Goal: Transaction & Acquisition: Book appointment/travel/reservation

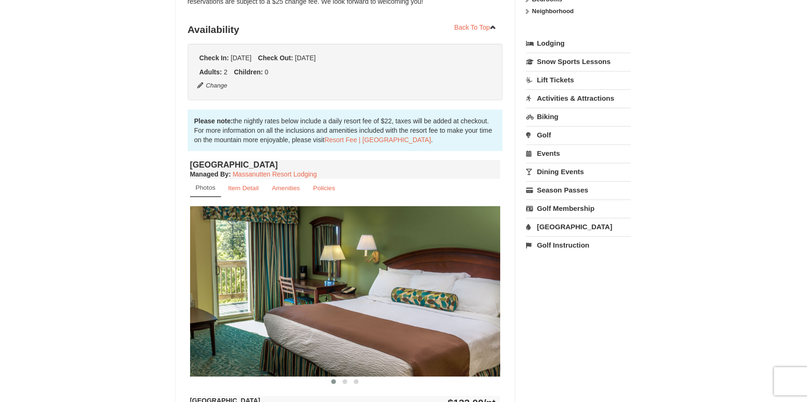
scroll to position [188, 0]
click at [543, 45] on link "Lodging" at bounding box center [578, 43] width 105 height 17
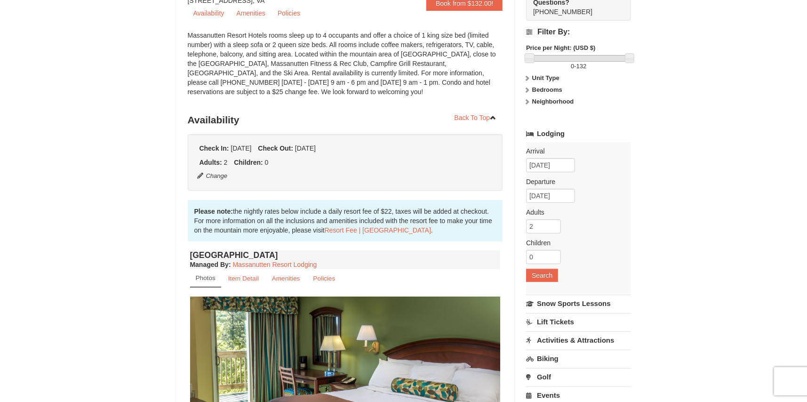
scroll to position [94, 0]
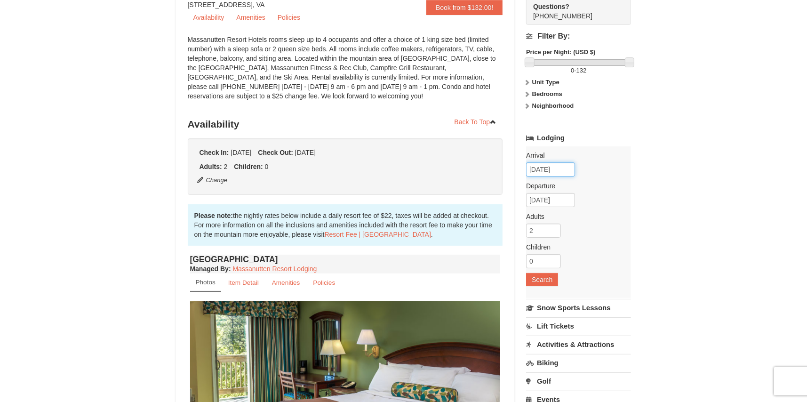
click at [538, 167] on input "10/08/2025" at bounding box center [550, 169] width 49 height 14
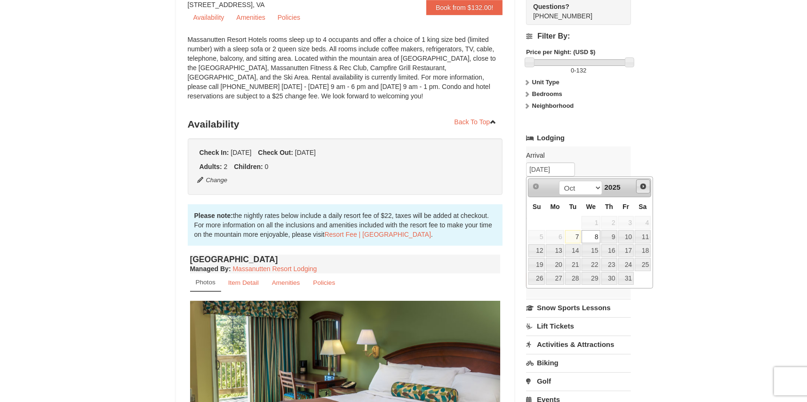
click at [645, 184] on span "Next" at bounding box center [643, 187] width 8 height 8
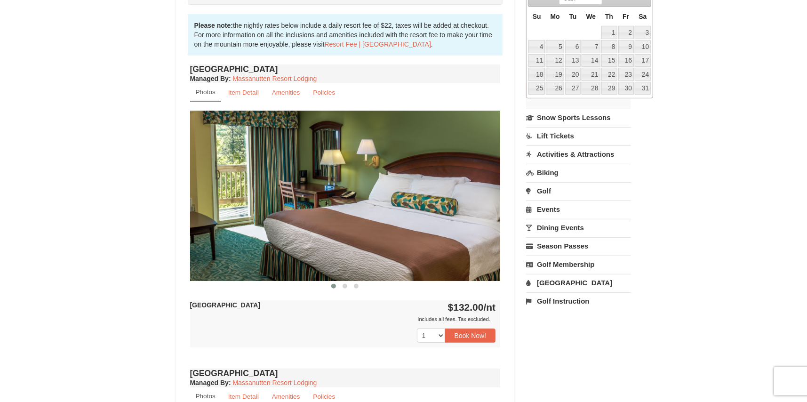
scroll to position [329, 0]
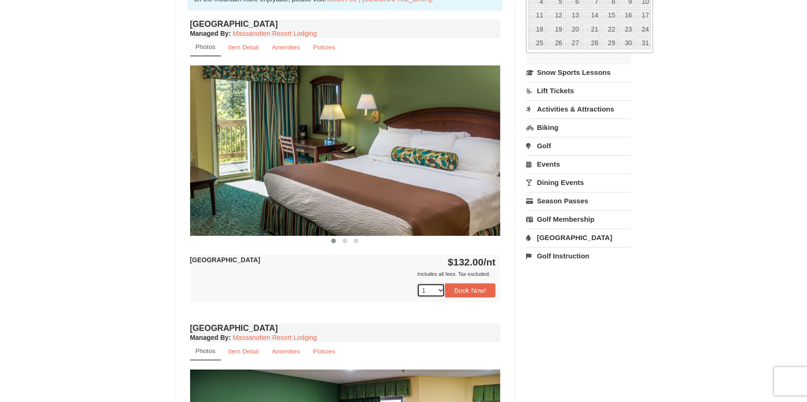
click at [440, 290] on select "1 2 3 4 5 6 7 8 9 10 11 12 13 14 15" at bounding box center [431, 290] width 28 height 14
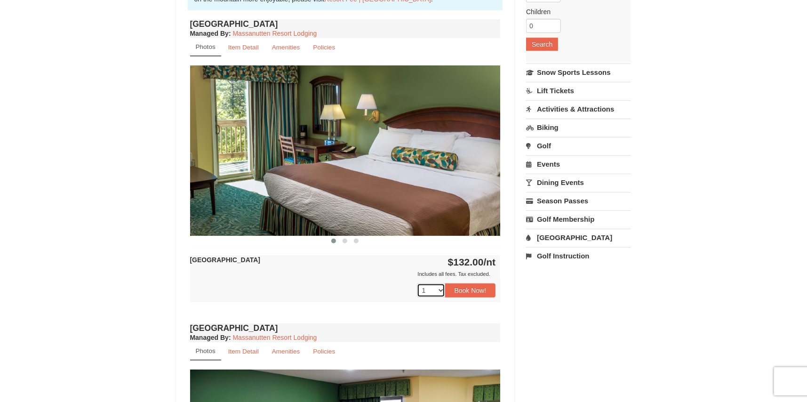
select select "2"
click at [417, 283] on select "1 2 3 4 5 6 7 8 9 10 11 12 13 14 15" at bounding box center [431, 290] width 28 height 14
click at [472, 287] on button "Book Now!" at bounding box center [470, 290] width 51 height 14
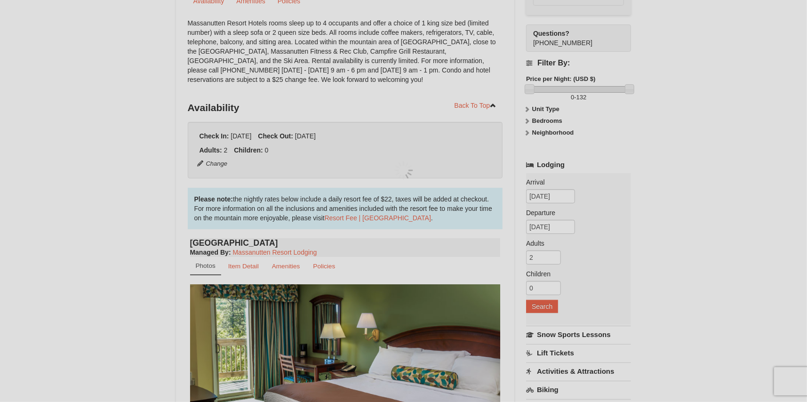
scroll to position [82, 0]
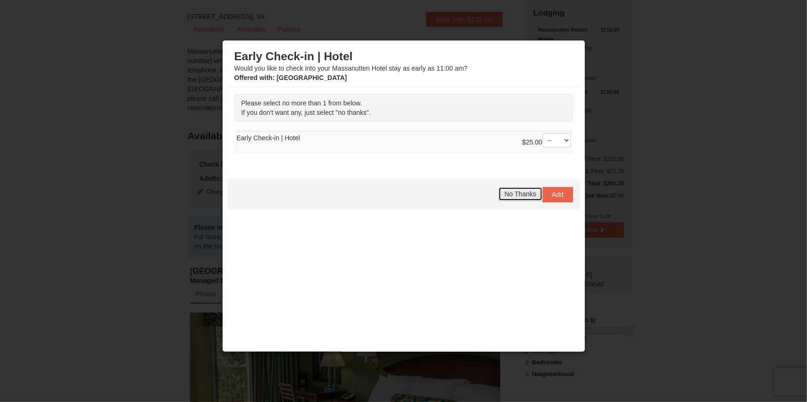
click at [522, 191] on span "No Thanks" at bounding box center [520, 194] width 32 height 8
click at [522, 191] on div "Early Check-in | Hotel Would you like to check into your Massanutten Hotel stay…" at bounding box center [403, 205] width 353 height 321
click at [348, 234] on div "Early Check-in | Hotel Would you like to check into your Massanutten Hotel stay…" at bounding box center [403, 205] width 353 height 321
click at [504, 195] on span "No Thanks" at bounding box center [520, 194] width 32 height 8
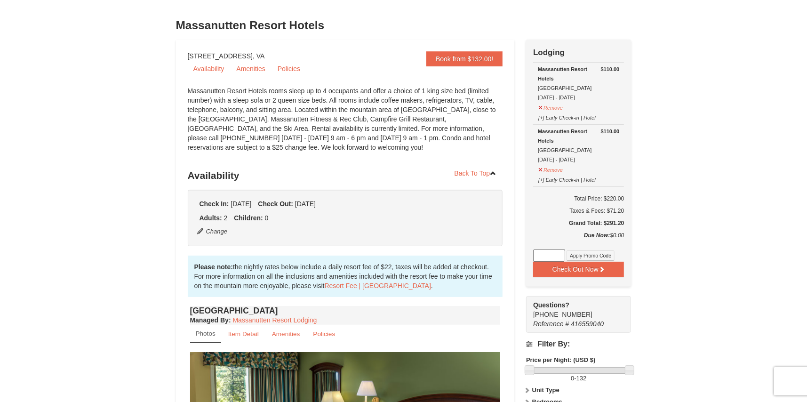
scroll to position [94, 0]
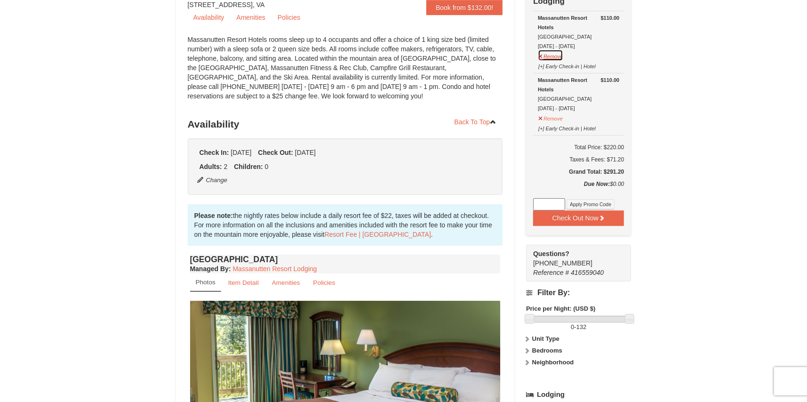
click at [539, 55] on button "Remove" at bounding box center [550, 55] width 25 height 12
click at [539, 75] on div "Massanutten Resort Hotels Hotel King Room 10/8/2025 - 10/9/2025" at bounding box center [578, 94] width 81 height 38
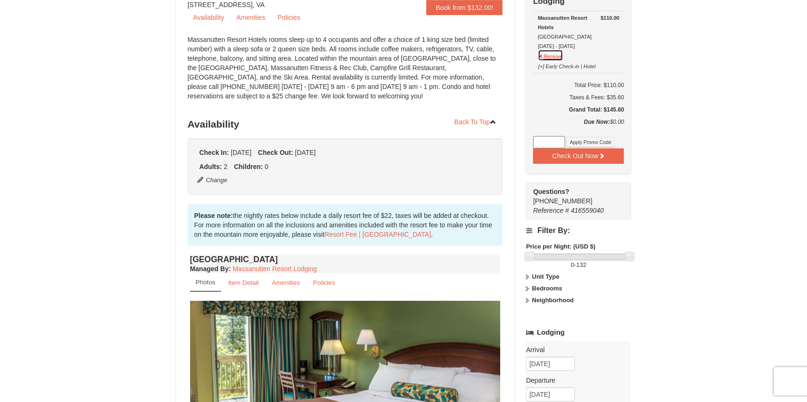
click at [542, 57] on button "Remove" at bounding box center [550, 55] width 25 height 12
click at [542, 57] on td "$110.00 Massanutten Resort Hotels Hotel King Room 10/8/2025 - 10/9/2025 Remove …" at bounding box center [578, 42] width 91 height 62
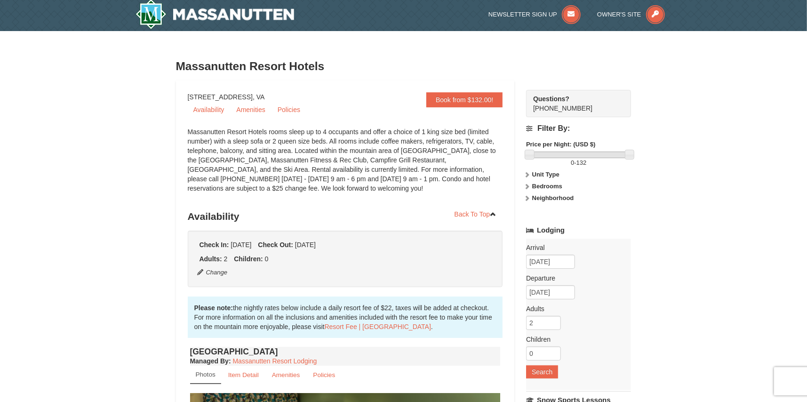
scroll to position [0, 0]
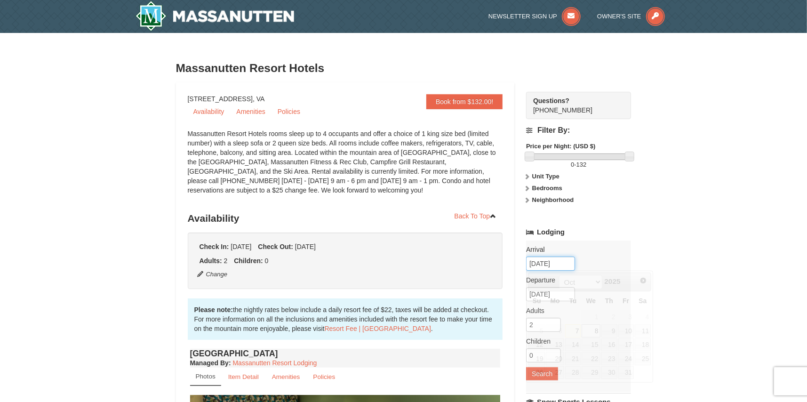
click at [550, 265] on input "10/08/2025" at bounding box center [550, 263] width 49 height 14
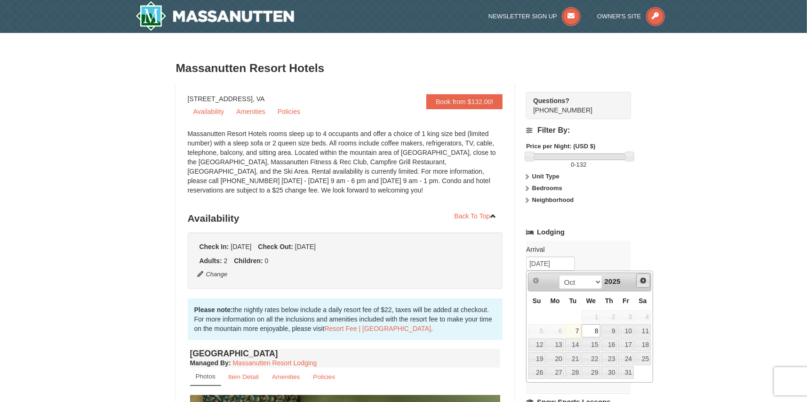
click at [645, 280] on span "Next" at bounding box center [643, 281] width 8 height 8
click at [630, 315] on link "2" at bounding box center [626, 316] width 16 height 13
type input "01/02/2026"
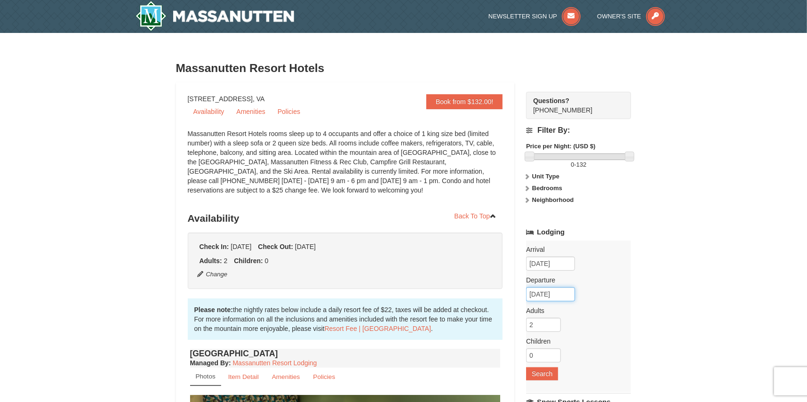
click at [551, 296] on input "01/03/2026" at bounding box center [550, 294] width 49 height 14
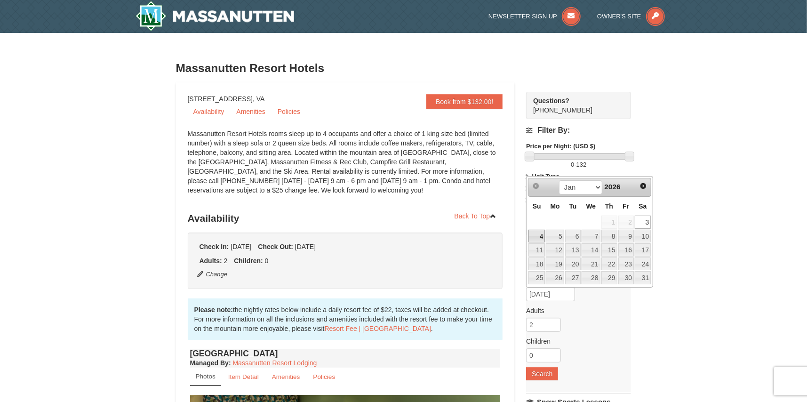
click at [539, 238] on link "4" at bounding box center [536, 236] width 16 height 13
type input "01/04/2026"
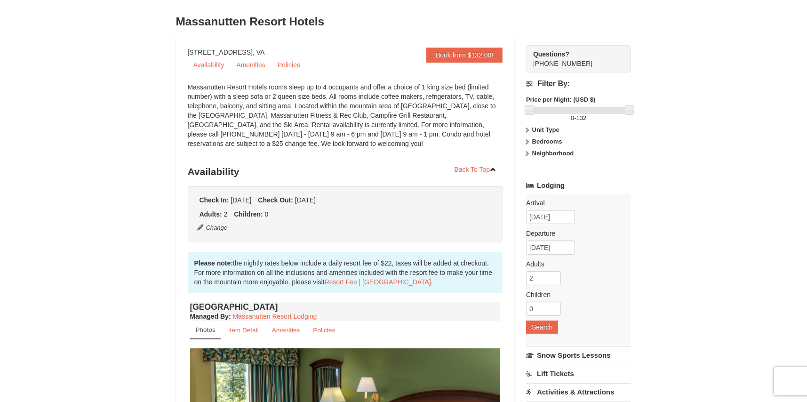
scroll to position [94, 0]
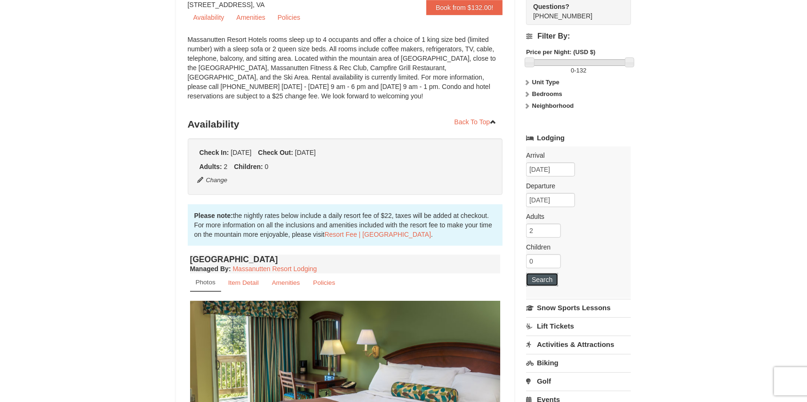
click at [546, 283] on button "Search" at bounding box center [542, 279] width 32 height 13
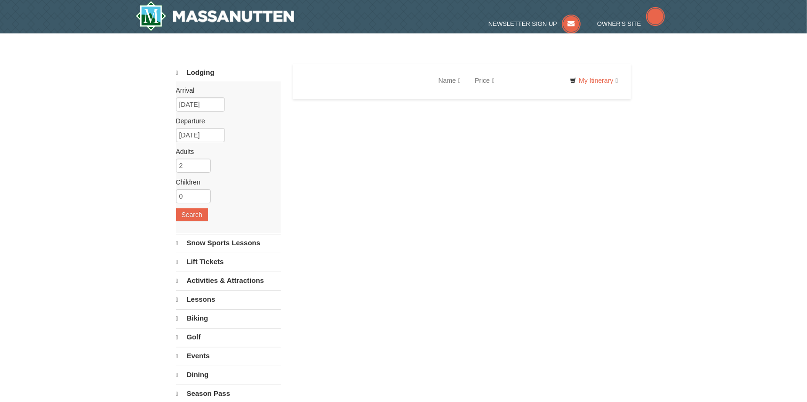
select select "10"
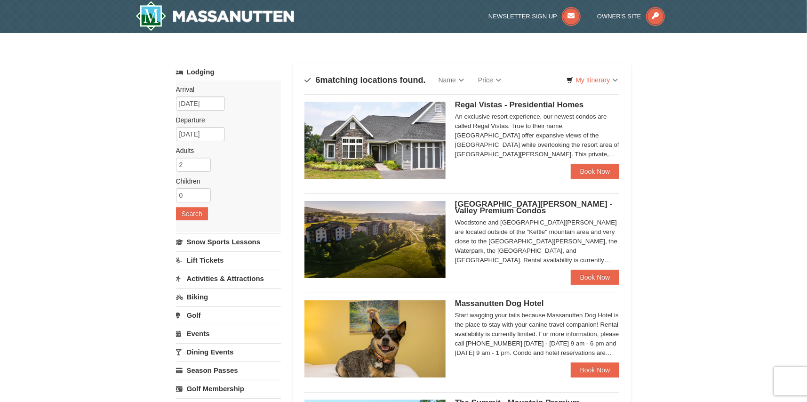
click at [535, 118] on div "An exclusive resort experience, our newest condos are called Regal Vistas. True…" at bounding box center [537, 135] width 165 height 47
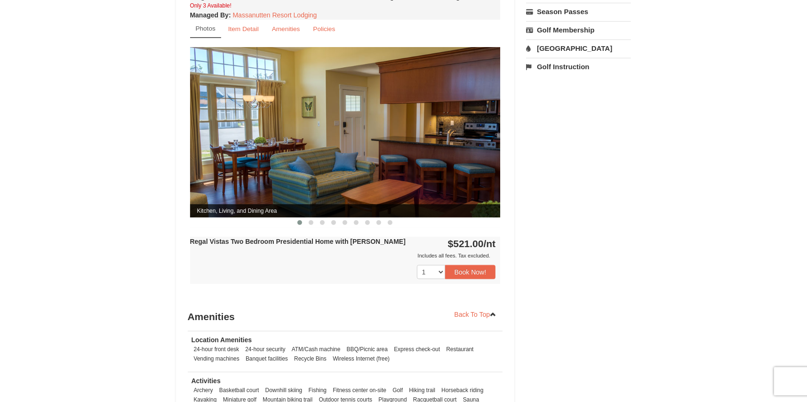
scroll to position [329, 0]
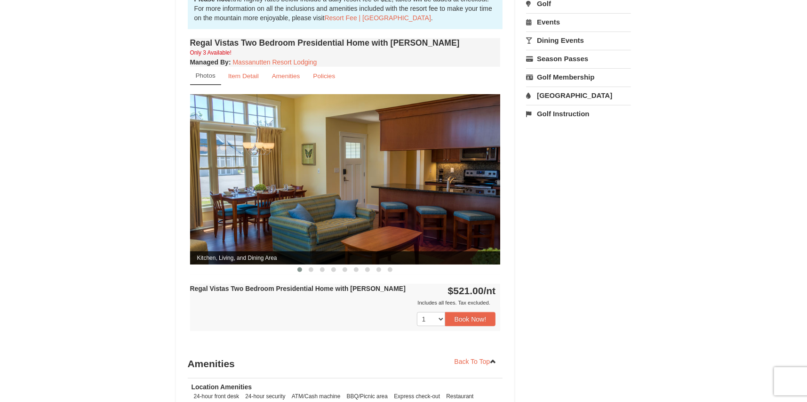
click at [277, 158] on img at bounding box center [345, 179] width 311 height 170
click at [314, 265] on button at bounding box center [310, 269] width 11 height 9
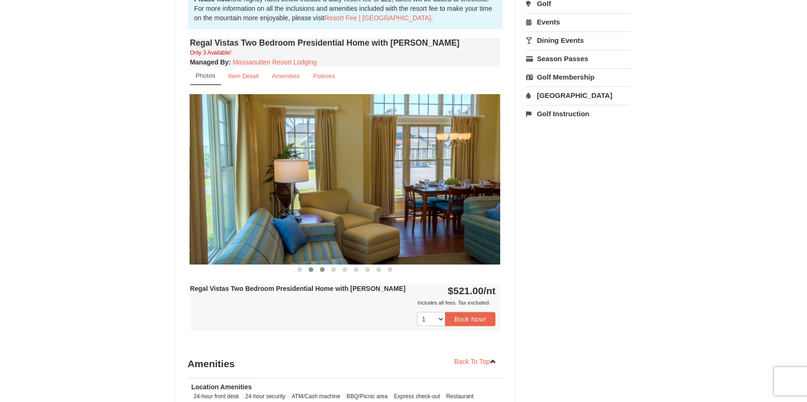
click at [322, 267] on span at bounding box center [322, 269] width 5 height 5
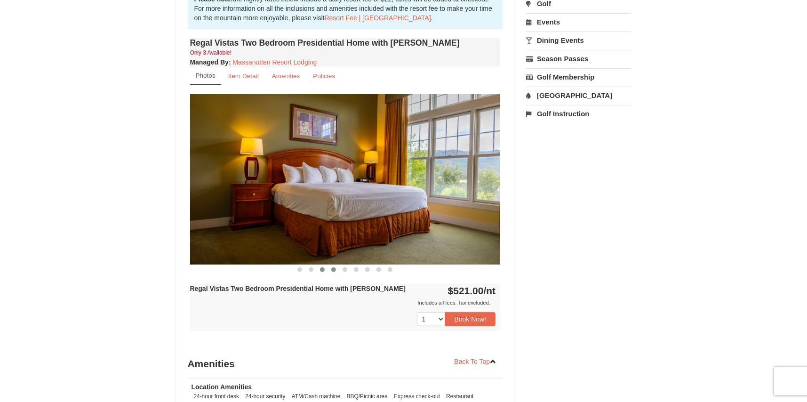
click at [336, 267] on span at bounding box center [333, 269] width 5 height 5
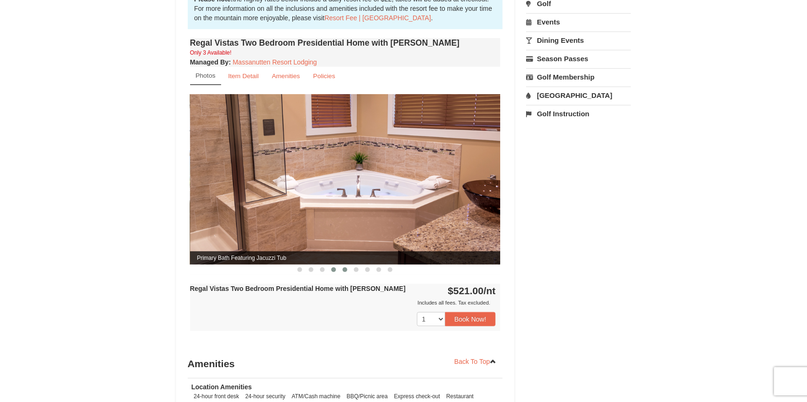
click at [345, 267] on span at bounding box center [345, 269] width 5 height 5
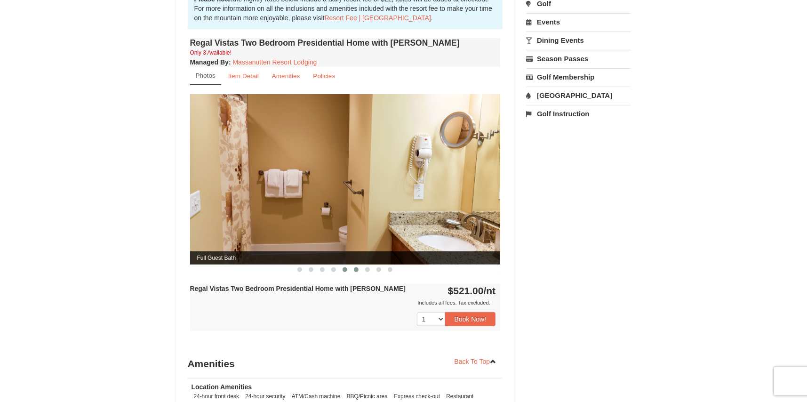
click at [355, 267] on span at bounding box center [356, 269] width 5 height 5
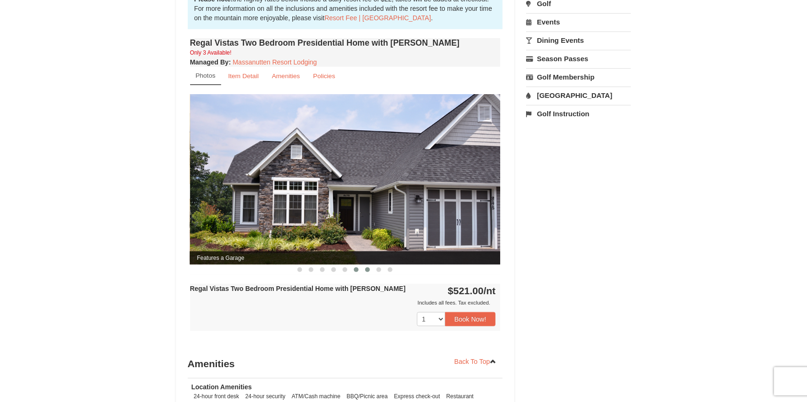
click at [368, 267] on span at bounding box center [367, 269] width 5 height 5
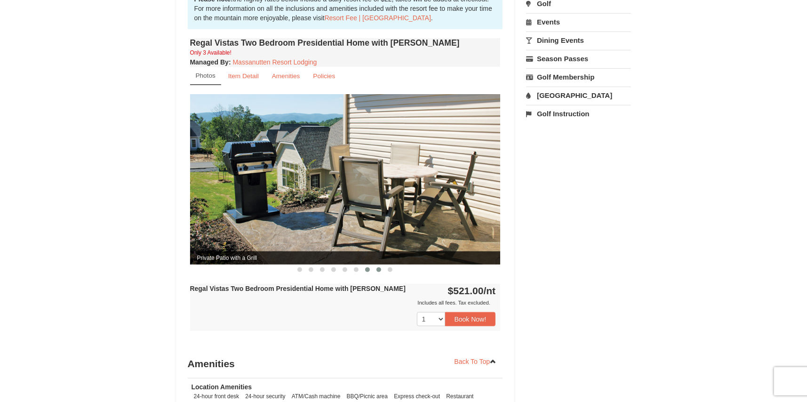
click at [381, 265] on button at bounding box center [378, 269] width 11 height 9
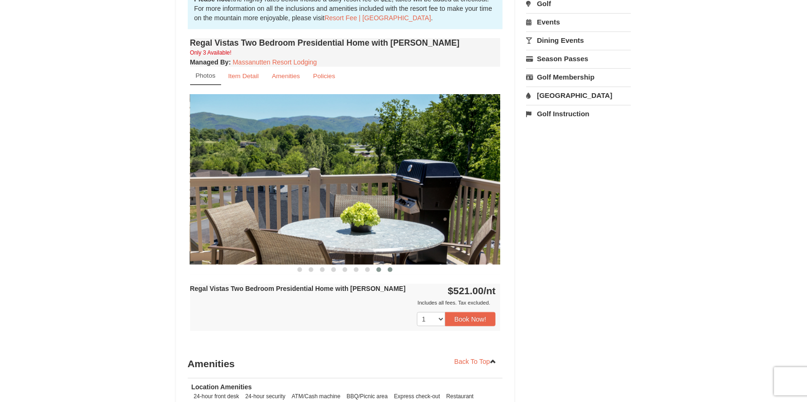
click at [391, 265] on button at bounding box center [389, 269] width 11 height 9
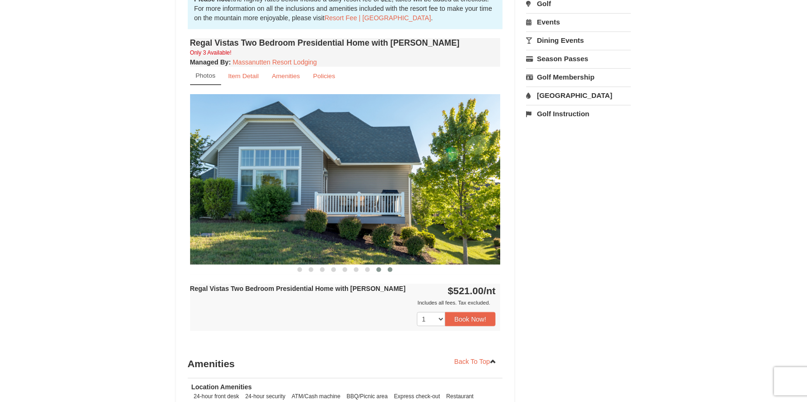
click at [380, 267] on span at bounding box center [378, 269] width 5 height 5
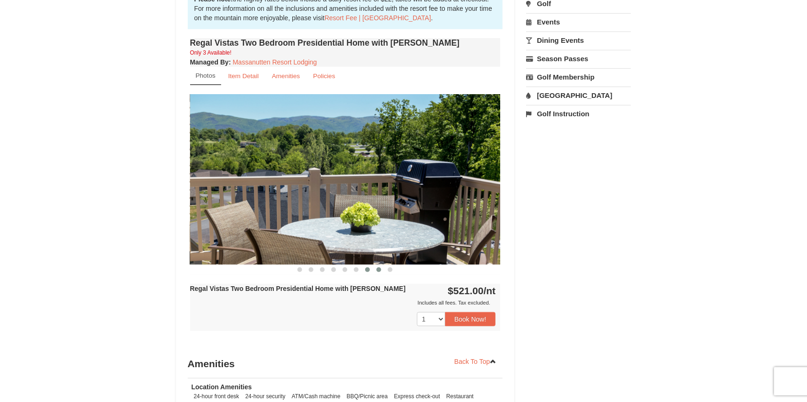
click at [364, 265] on button at bounding box center [367, 269] width 11 height 9
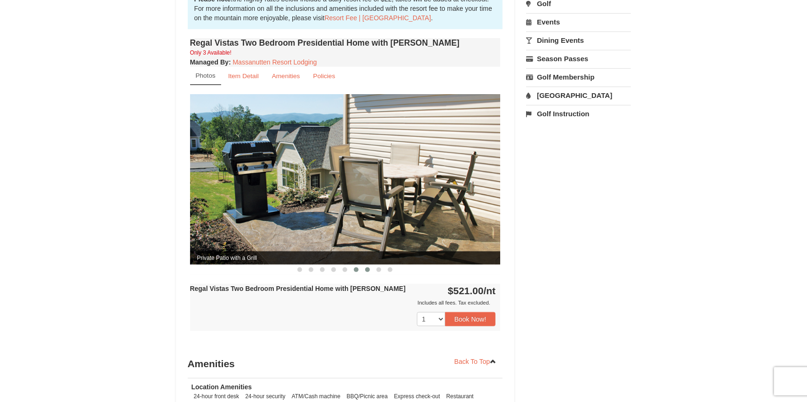
click at [358, 267] on span at bounding box center [356, 269] width 5 height 5
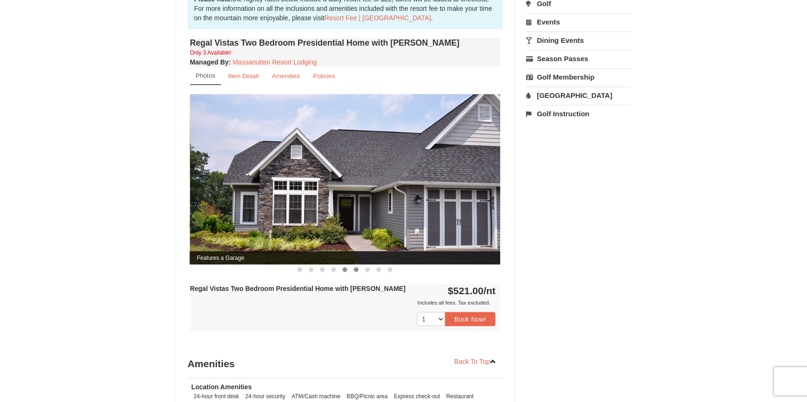
click at [346, 267] on span at bounding box center [345, 269] width 5 height 5
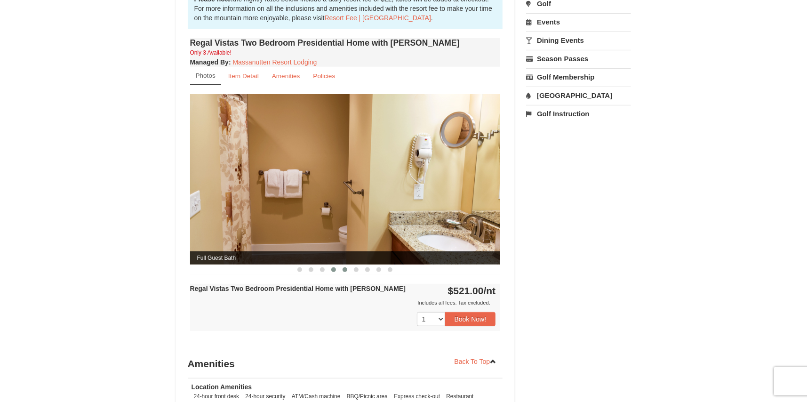
click at [336, 265] on button at bounding box center [333, 269] width 11 height 9
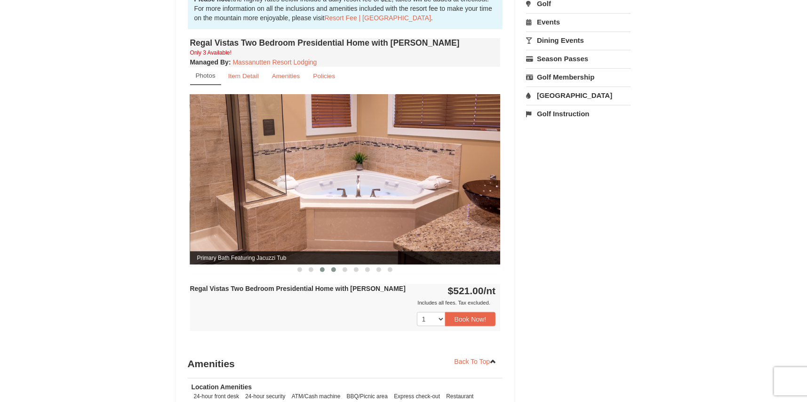
click at [319, 265] on button at bounding box center [322, 269] width 11 height 9
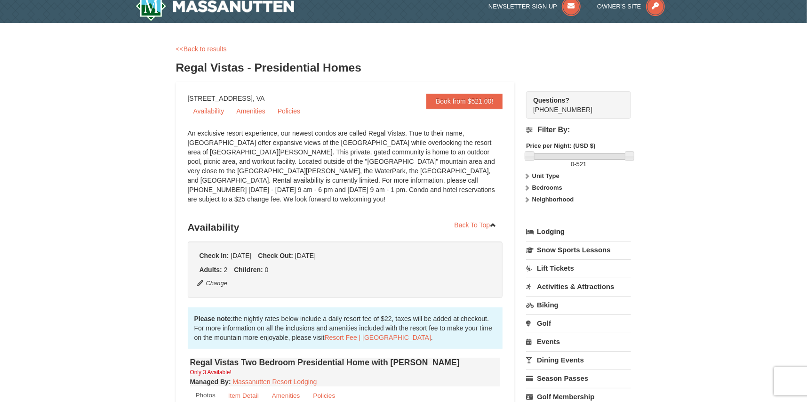
scroll to position [0, 0]
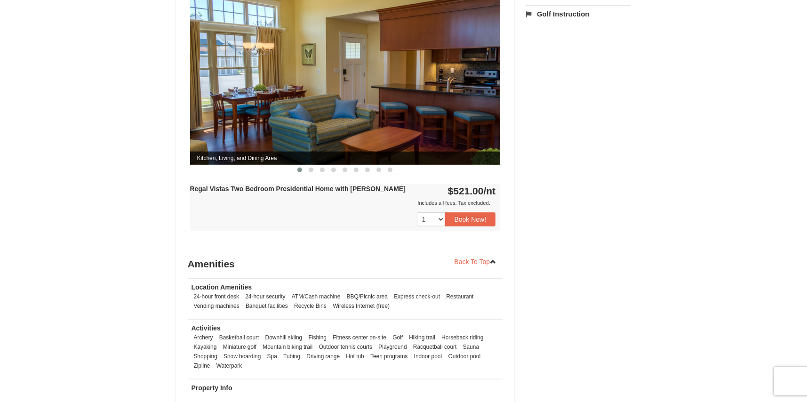
scroll to position [184, 0]
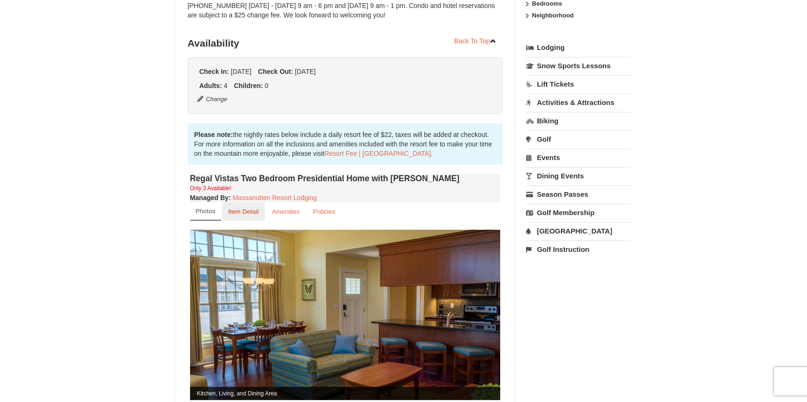
click at [247, 208] on small "Item Detail" at bounding box center [243, 211] width 31 height 7
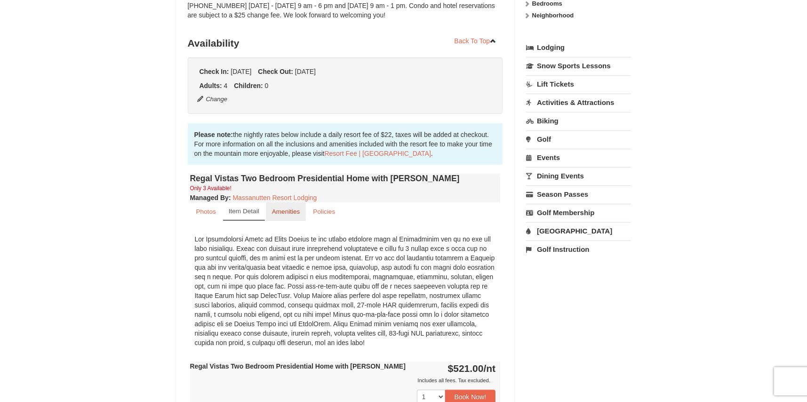
click at [298, 208] on small "Amenities" at bounding box center [286, 211] width 28 height 7
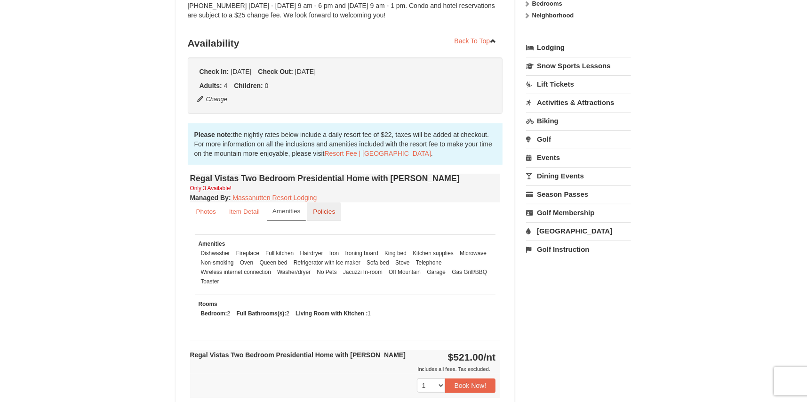
click at [330, 208] on small "Policies" at bounding box center [324, 211] width 22 height 7
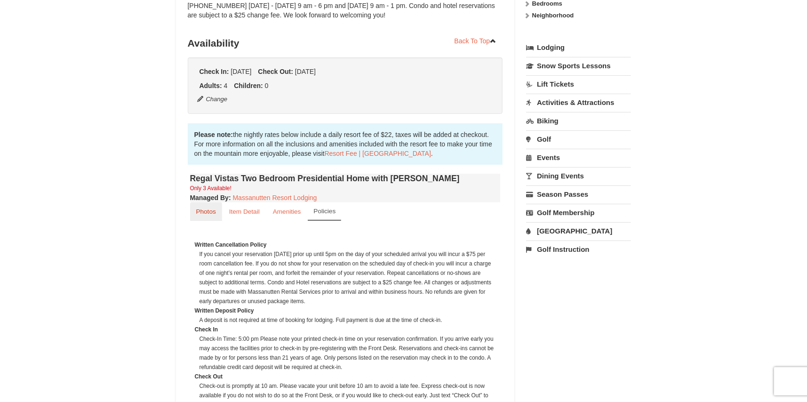
click at [209, 208] on small "Photos" at bounding box center [206, 211] width 20 height 7
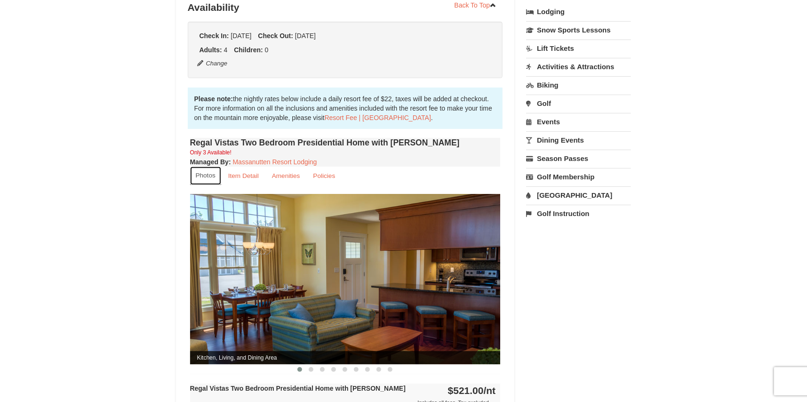
scroll to position [279, 0]
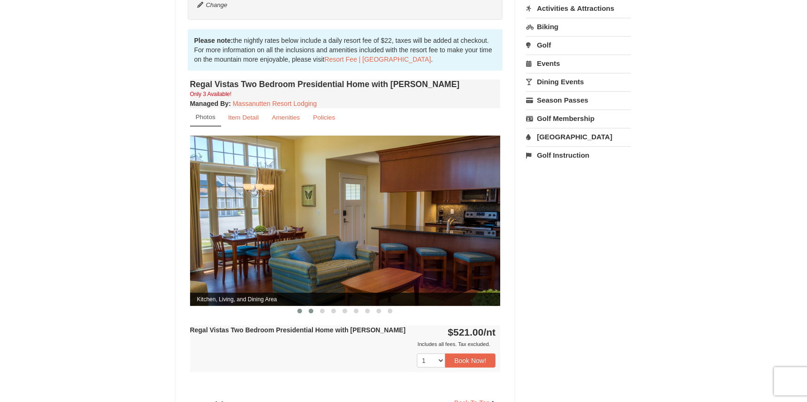
click at [312, 309] on span at bounding box center [311, 311] width 5 height 5
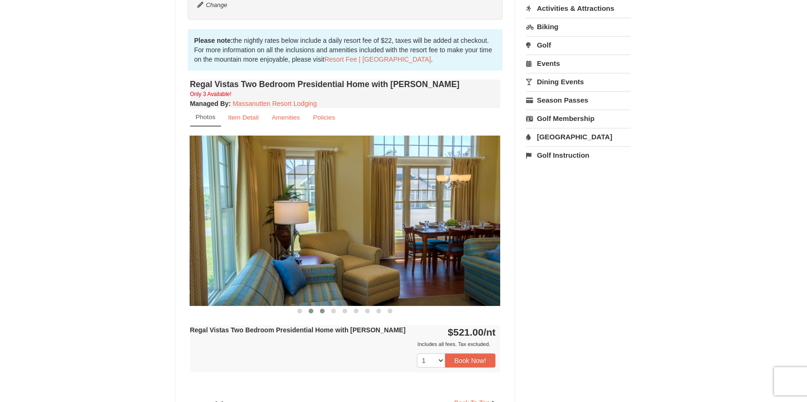
click at [323, 309] on span at bounding box center [322, 311] width 5 height 5
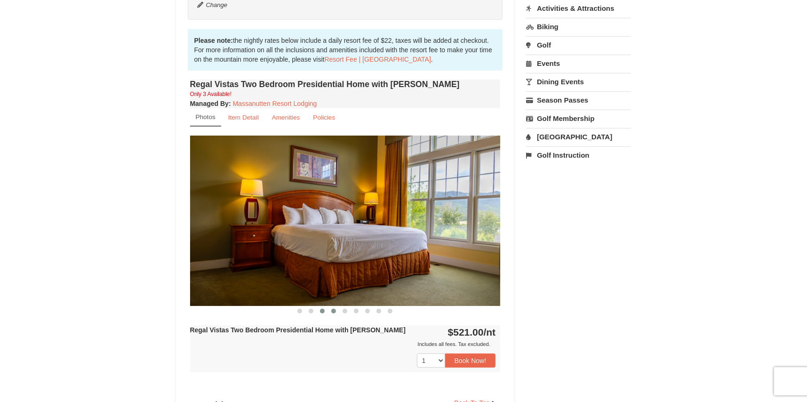
click at [335, 309] on span at bounding box center [333, 311] width 5 height 5
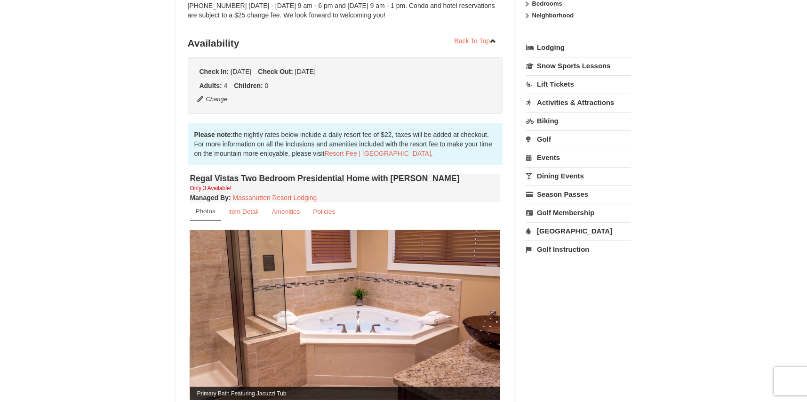
scroll to position [0, 0]
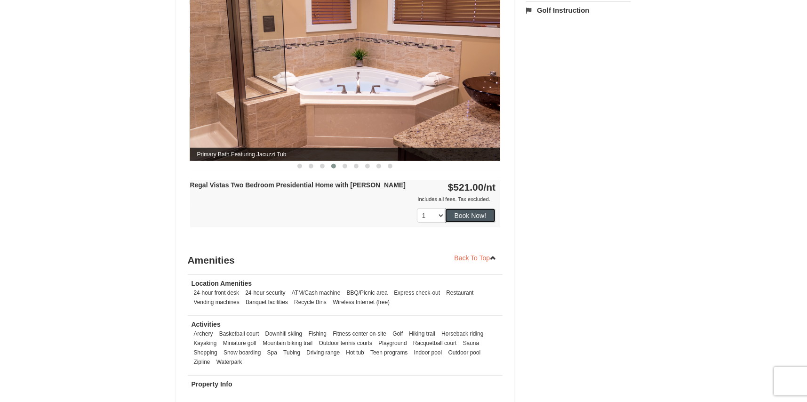
click at [463, 208] on button "Book Now!" at bounding box center [470, 215] width 51 height 14
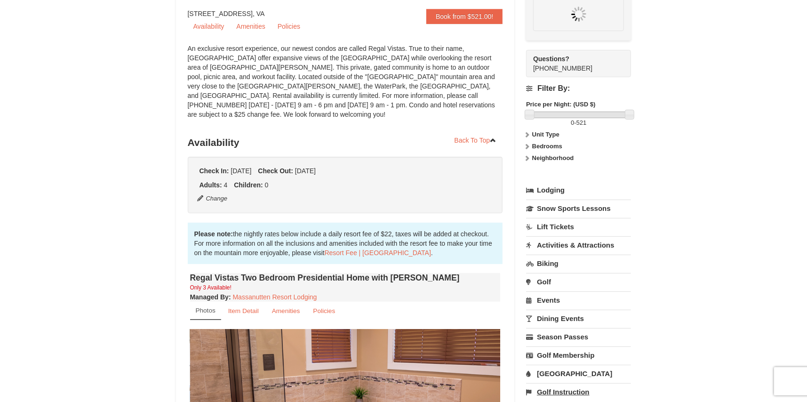
scroll to position [82, 0]
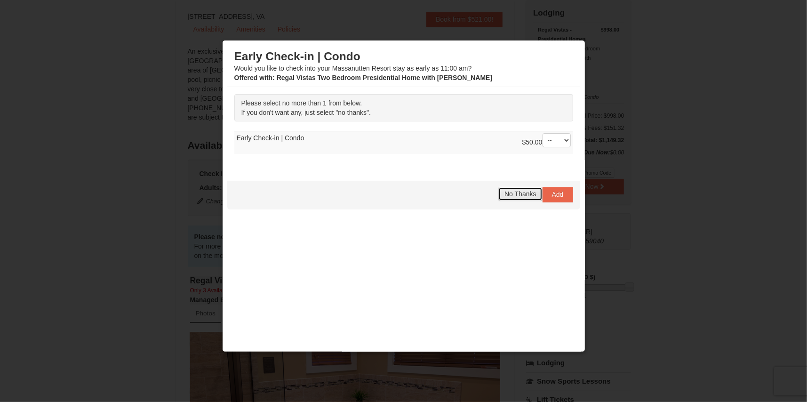
click at [506, 196] on span "No Thanks" at bounding box center [520, 194] width 32 height 8
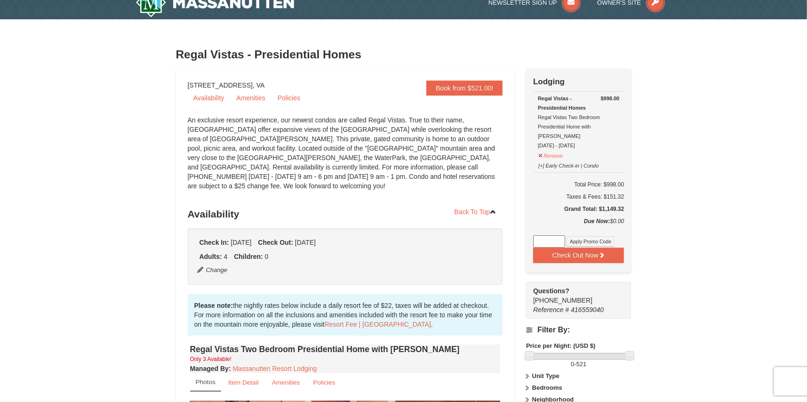
scroll to position [0, 0]
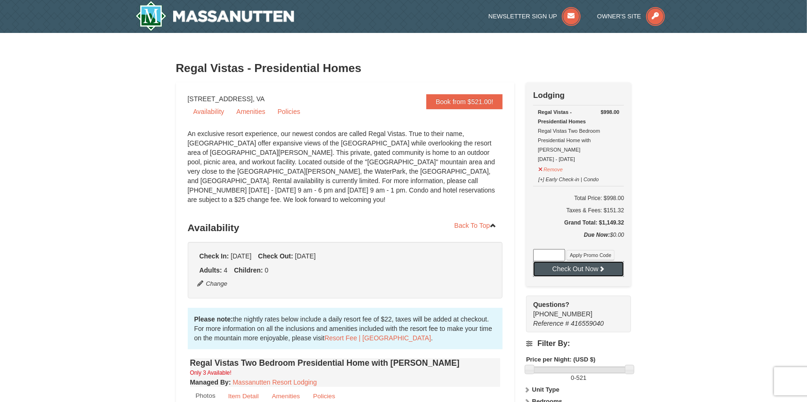
click at [583, 261] on button "Check Out Now" at bounding box center [578, 268] width 91 height 15
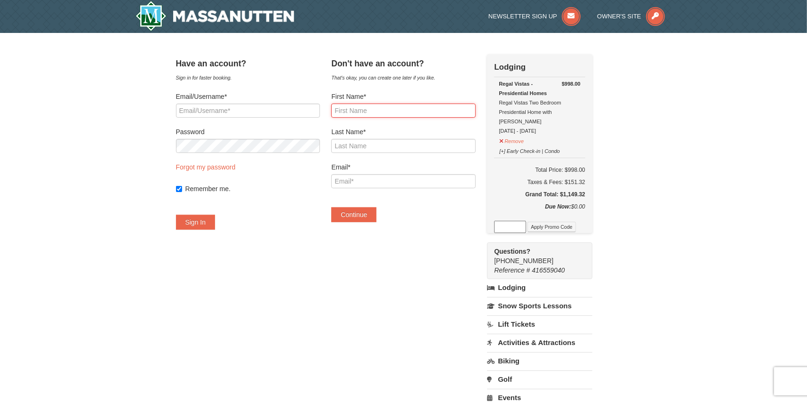
click at [379, 111] on input "First Name*" at bounding box center [403, 111] width 144 height 14
type input "Migdrei"
type input "[PERSON_NAME]"
type input "[EMAIL_ADDRESS][DOMAIN_NAME]"
click at [393, 259] on div "Have an account? Sign in for faster booking. Email/Username* Password Forgot my…" at bounding box center [403, 280] width 455 height 453
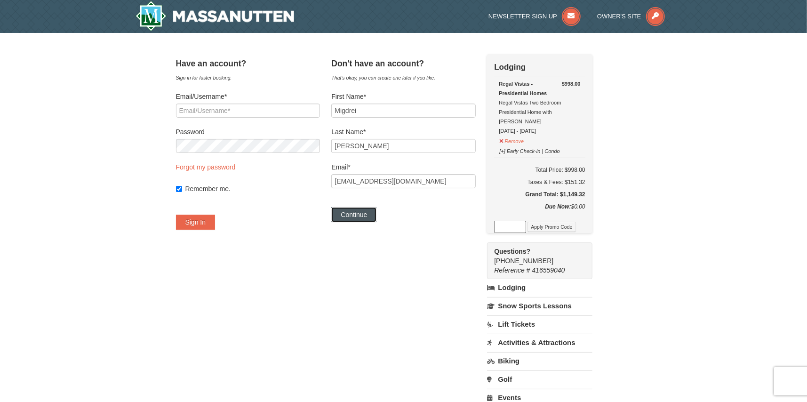
click at [371, 214] on button "Continue" at bounding box center [353, 214] width 45 height 15
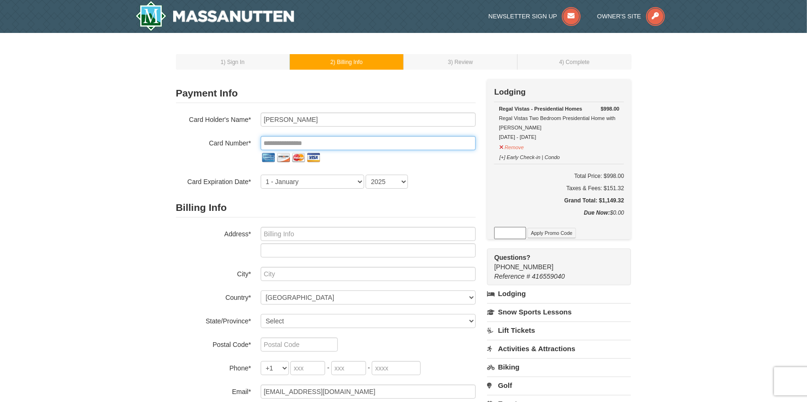
click at [350, 142] on input "tel" at bounding box center [368, 143] width 215 height 14
type input "[PERSON_NAME]"
type input "**********"
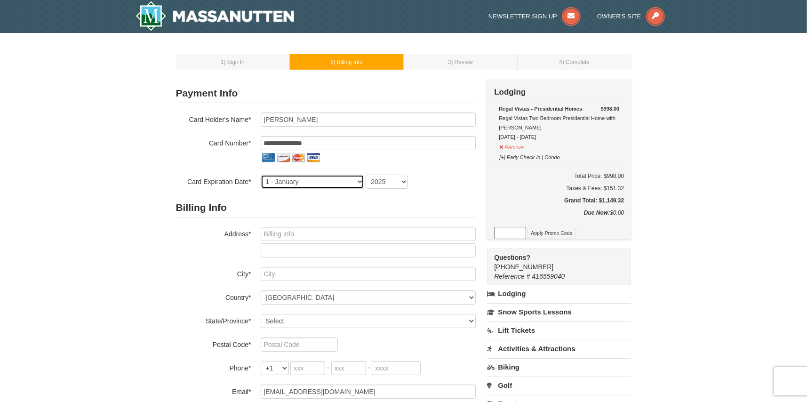
select select "7"
select select "2029"
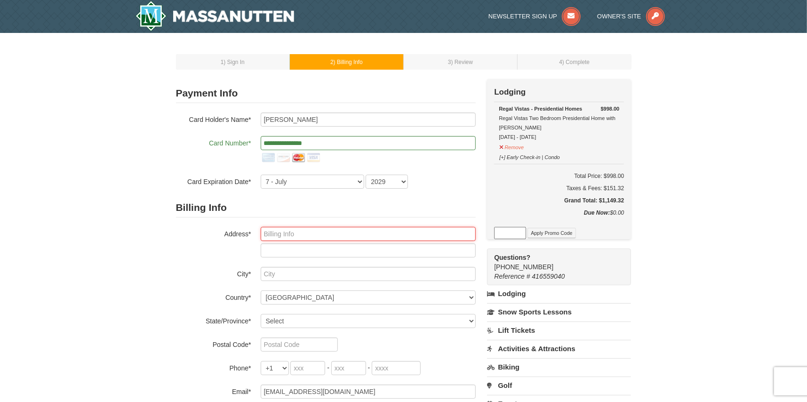
click at [368, 230] on input "text" at bounding box center [368, 234] width 215 height 14
type input "[STREET_ADDRESS][PERSON_NAME]"
type input "Lutz"
select select "FL"
type input "33558"
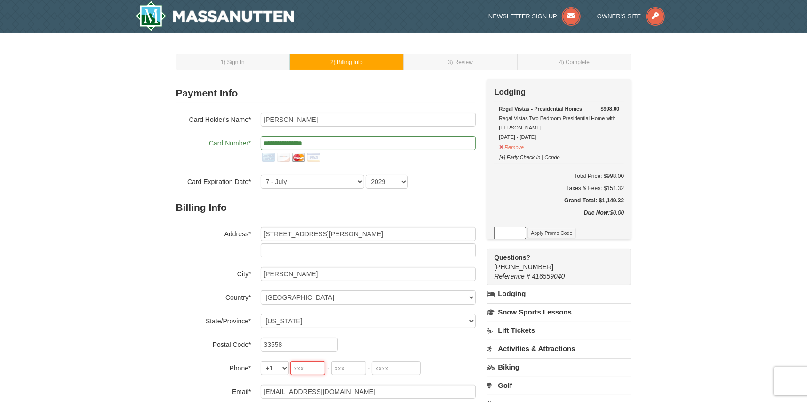
type input "813"
type input "458"
type input "2830"
click at [428, 190] on form "**********" at bounding box center [326, 253] width 300 height 339
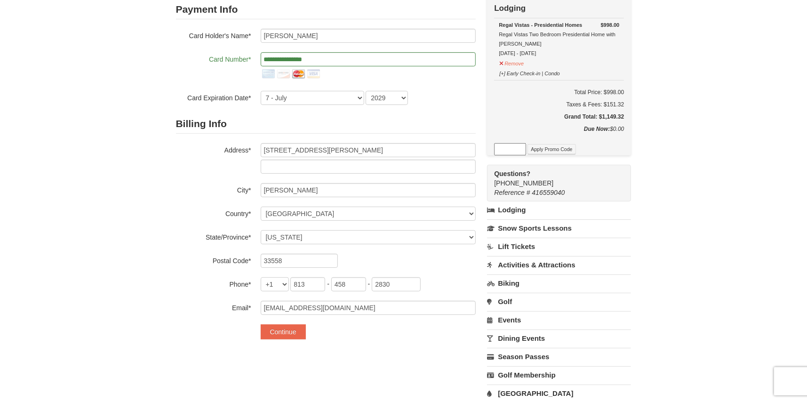
scroll to position [94, 0]
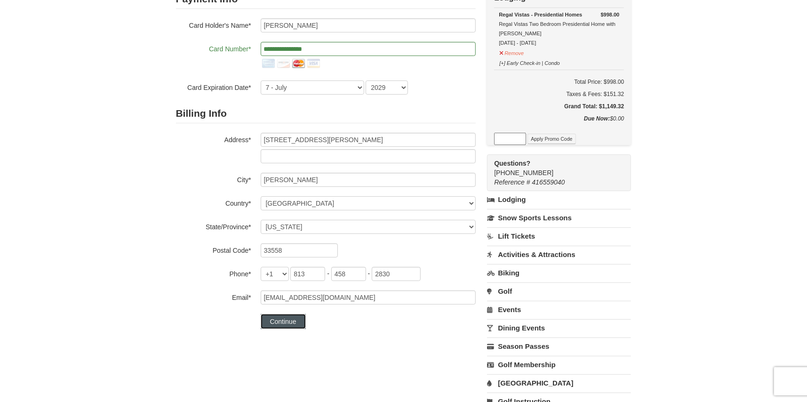
click at [283, 323] on button "Continue" at bounding box center [283, 321] width 45 height 15
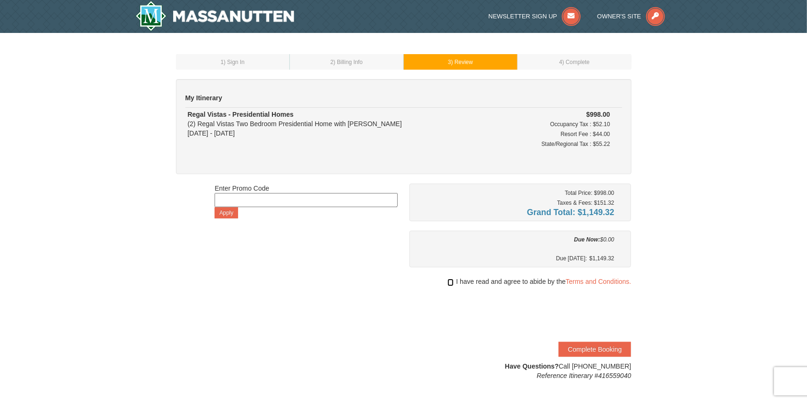
click at [449, 280] on input "checkbox" at bounding box center [450, 283] width 6 height 8
checkbox input "true"
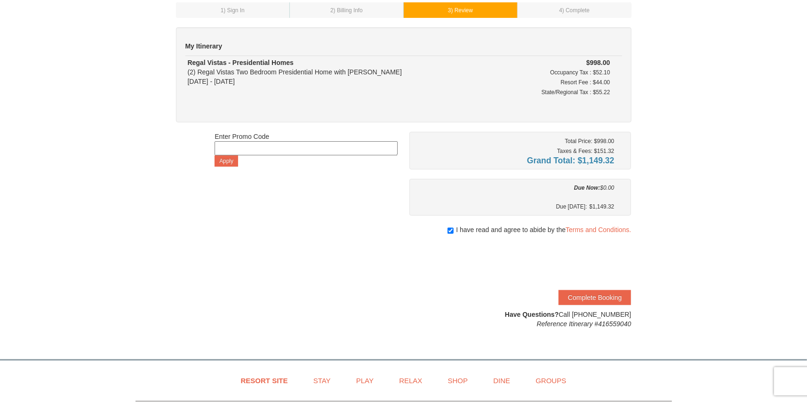
scroll to position [94, 0]
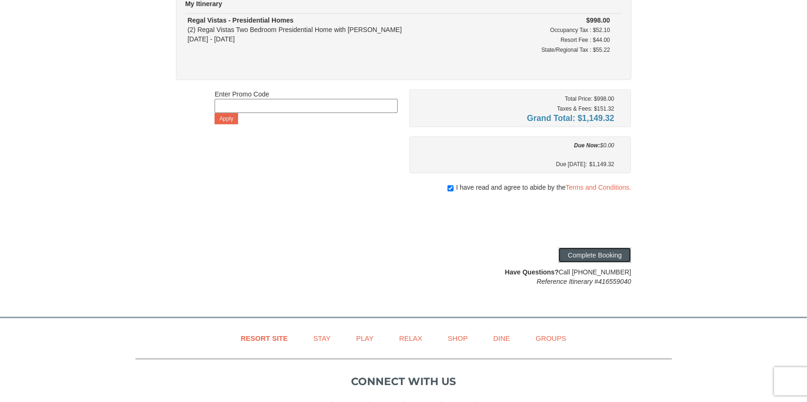
click at [601, 254] on button "Complete Booking" at bounding box center [595, 255] width 72 height 15
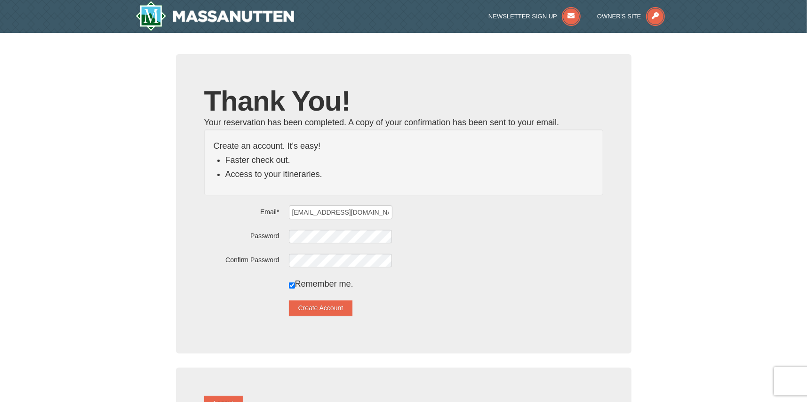
click at [603, 184] on div "Create an account. It's easy! Faster check out. Access to your itineraries." at bounding box center [403, 162] width 399 height 66
click at [278, 263] on div "Confirm Password" at bounding box center [403, 260] width 399 height 15
click at [352, 304] on button "Create Account" at bounding box center [321, 307] width 64 height 15
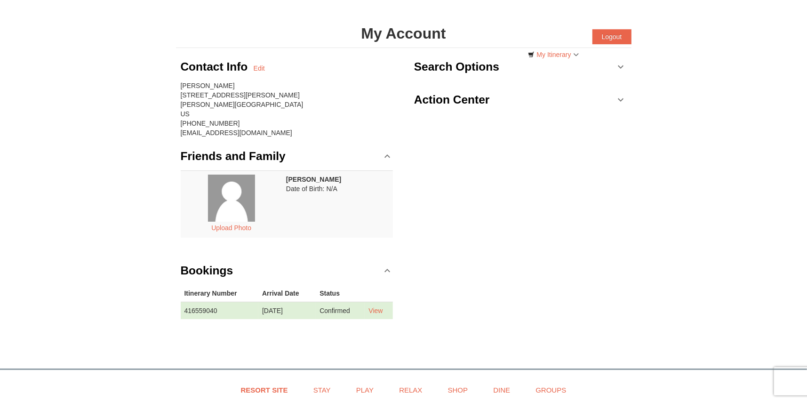
scroll to position [47, 0]
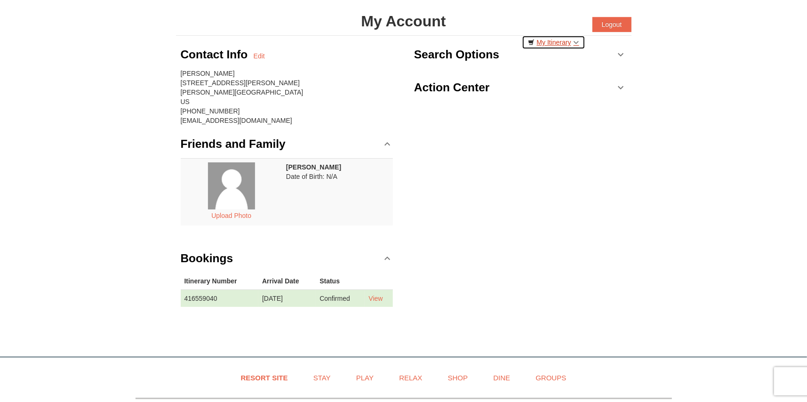
click at [574, 37] on link "My Itinerary" at bounding box center [554, 42] width 64 height 14
click at [586, 112] on div "Contact Info Edit Migdrei Fernandez 17102 Whirley Rd Lutz, FL 33558 US (813) 45…" at bounding box center [403, 181] width 455 height 290
click at [567, 42] on link "My Itinerary" at bounding box center [554, 42] width 64 height 14
click at [580, 40] on link "My Itinerary" at bounding box center [554, 42] width 64 height 14
click at [604, 150] on div "Contact Info Edit Migdrei Fernandez 17102 Whirley Rd Lutz, FL 33558 US (813) 45…" at bounding box center [403, 181] width 455 height 290
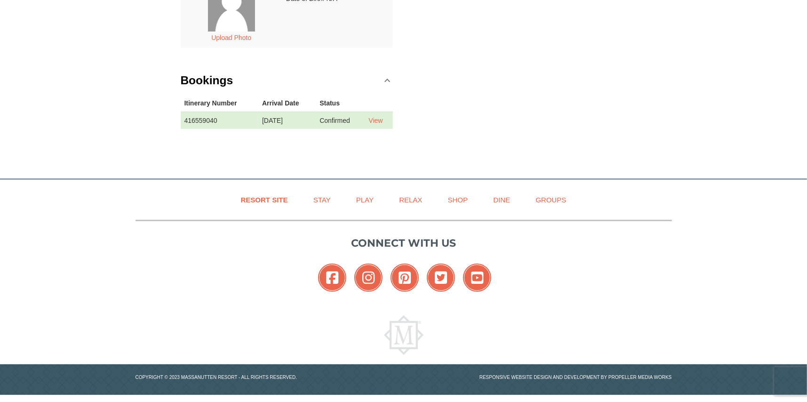
scroll to position [226, 0]
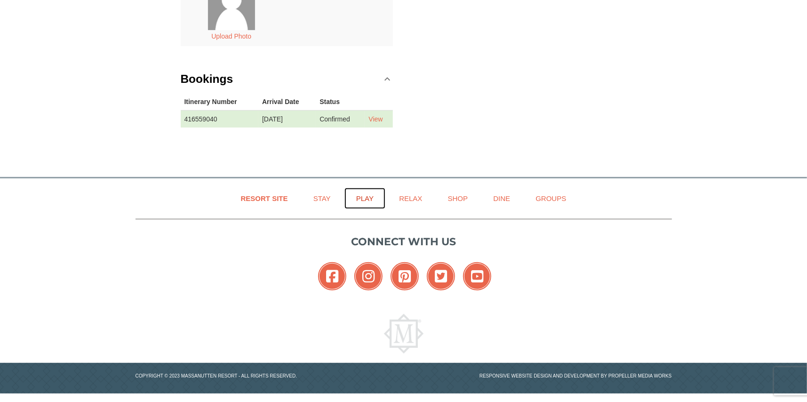
click at [364, 199] on link "Play" at bounding box center [364, 198] width 41 height 21
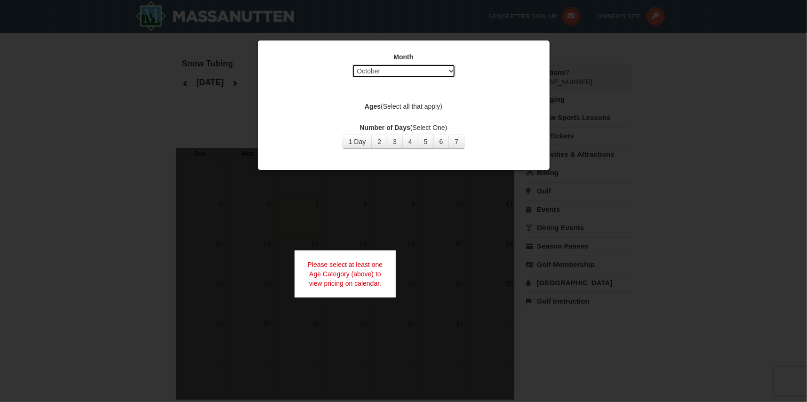
click at [455, 70] on select "Select October November December January February March April May June July Aug…" at bounding box center [404, 71] width 104 height 14
select select "1"
click at [352, 64] on select "Select October November December January February March April May June July Aug…" at bounding box center [404, 71] width 104 height 14
click at [360, 139] on button "1 Day" at bounding box center [358, 142] width 30 height 14
click at [398, 108] on label "Ages (Select all that apply)" at bounding box center [404, 106] width 268 height 9
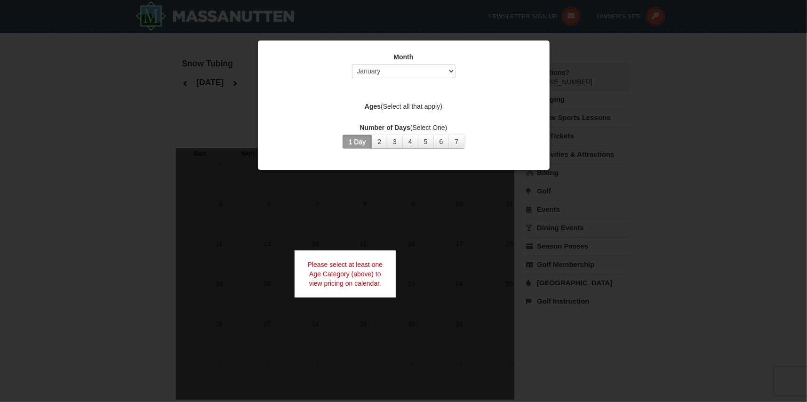
click at [372, 104] on strong "Ages" at bounding box center [373, 107] width 16 height 8
click at [416, 109] on label "Ages (Select all that apply)" at bounding box center [404, 106] width 268 height 9
click at [417, 103] on label "Ages (Select all that apply)" at bounding box center [404, 106] width 268 height 9
click at [361, 143] on button "1 Day" at bounding box center [358, 142] width 30 height 14
click at [428, 108] on label "Ages (Select all that apply)" at bounding box center [404, 106] width 268 height 9
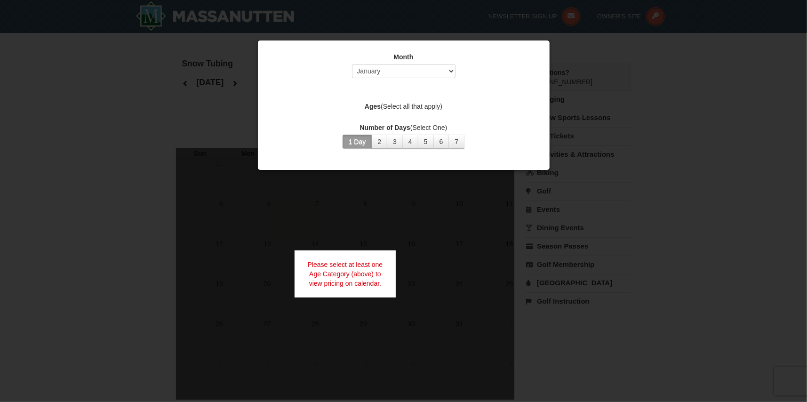
click at [394, 103] on label "Ages (Select all that apply)" at bounding box center [404, 106] width 268 height 9
click at [372, 104] on strong "Ages" at bounding box center [373, 107] width 16 height 8
click at [373, 104] on strong "Ages" at bounding box center [373, 107] width 16 height 8
click at [233, 66] on div at bounding box center [403, 201] width 807 height 402
drag, startPoint x: 307, startPoint y: 126, endPoint x: 494, endPoint y: 144, distance: 188.2
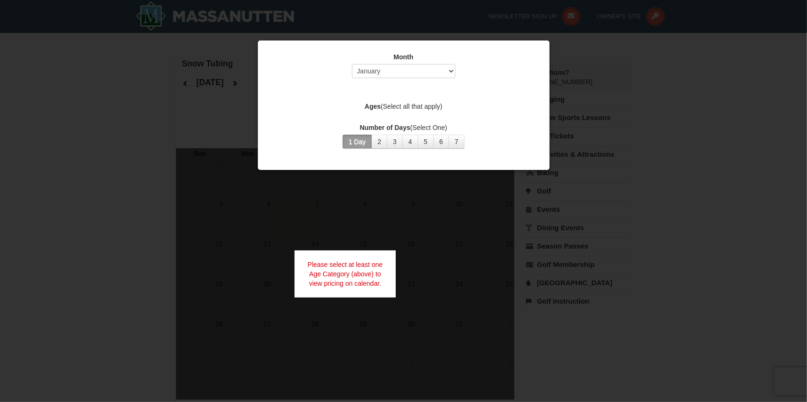
click at [370, 132] on label "Number of Days (Select One)" at bounding box center [404, 127] width 268 height 9
click at [595, 172] on div at bounding box center [403, 201] width 807 height 402
click at [379, 140] on button "2" at bounding box center [379, 142] width 16 height 14
click at [355, 143] on button "1 Day" at bounding box center [358, 142] width 30 height 14
click at [399, 101] on div "Month Select October November December January February March April May June Ju…" at bounding box center [404, 100] width 282 height 111
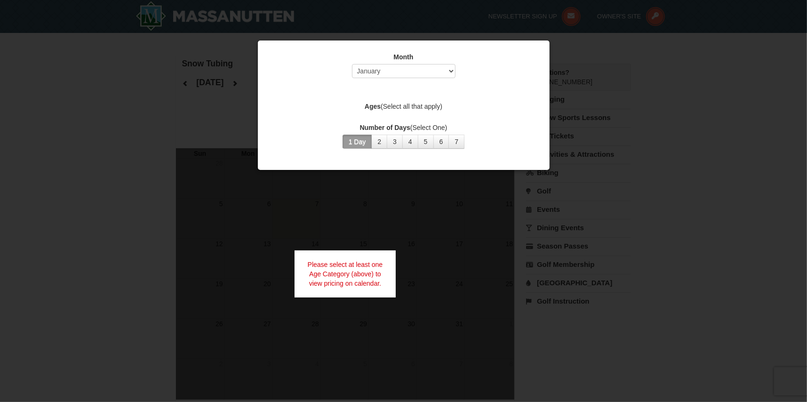
drag, startPoint x: 402, startPoint y: 107, endPoint x: 370, endPoint y: 108, distance: 32.0
click at [402, 106] on label "Ages (Select all that apply)" at bounding box center [404, 106] width 268 height 9
click at [369, 108] on strong "Ages" at bounding box center [373, 107] width 16 height 8
click at [414, 112] on div "Ages (Select all that apply)" at bounding box center [404, 108] width 268 height 12
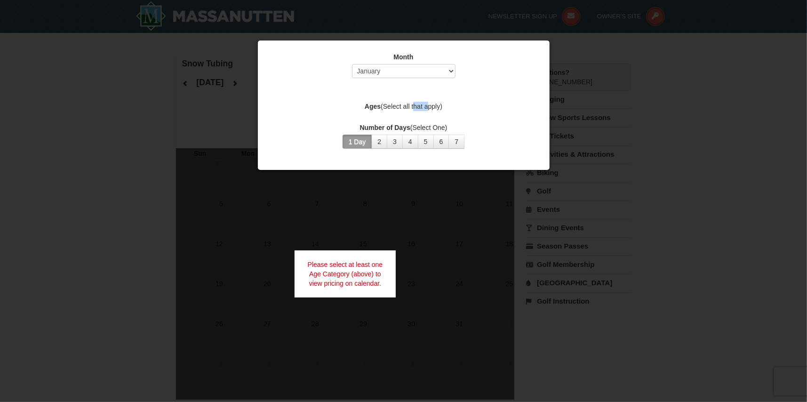
click at [416, 109] on label "Ages (Select all that apply)" at bounding box center [404, 106] width 268 height 9
click at [453, 105] on label "Ages (Select all that apply)" at bounding box center [404, 106] width 268 height 9
click at [447, 73] on select "Select October November December January February March April May June July Aug…" at bounding box center [404, 71] width 104 height 14
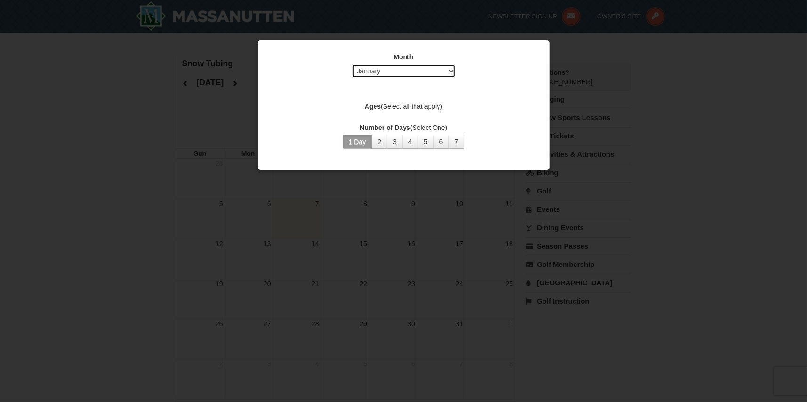
click at [352, 64] on select "Select October November December January February March April May June July Aug…" at bounding box center [404, 71] width 104 height 14
click at [396, 107] on label "Ages (Select all that apply)" at bounding box center [404, 106] width 268 height 9
click at [168, 69] on div at bounding box center [403, 201] width 807 height 402
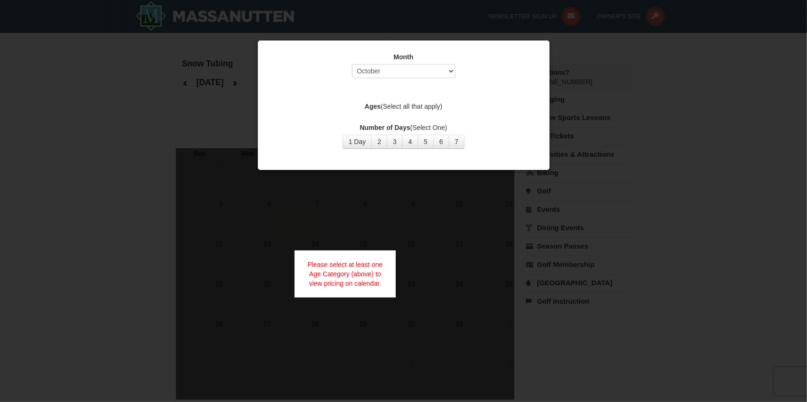
click at [395, 109] on label "Ages (Select all that apply)" at bounding box center [404, 106] width 268 height 9
click at [402, 104] on label "Ages (Select all that apply)" at bounding box center [404, 106] width 268 height 9
click at [399, 106] on label "Ages (Select all that apply)" at bounding box center [404, 106] width 268 height 9
click at [377, 105] on strong "Ages" at bounding box center [373, 107] width 16 height 8
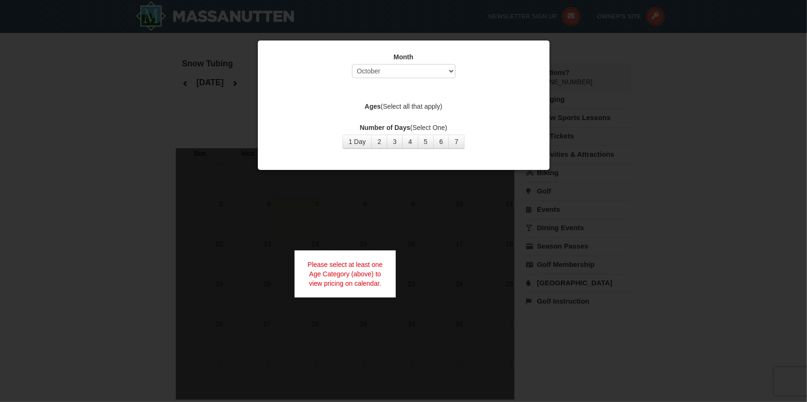
click at [372, 106] on strong "Ages" at bounding box center [373, 107] width 16 height 8
click at [419, 106] on label "Ages (Select all that apply)" at bounding box center [404, 106] width 268 height 9
click at [352, 282] on div "Please select at least one Age Category (above) to view pricing on calendar." at bounding box center [346, 273] width 102 height 47
click at [445, 106] on label "Ages (Select all that apply)" at bounding box center [404, 106] width 268 height 9
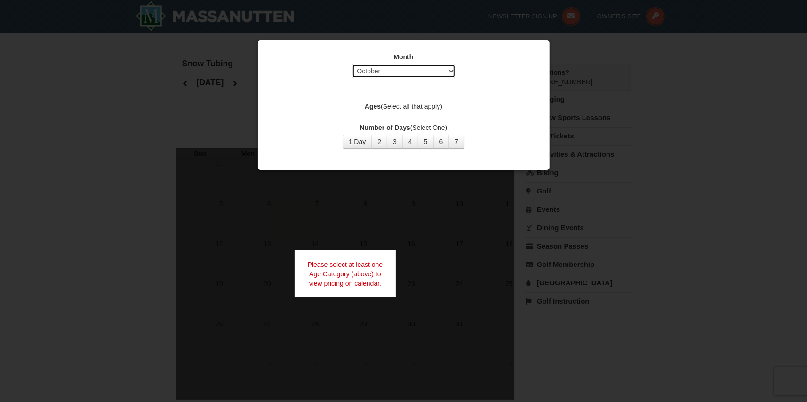
click at [450, 72] on select "Select October November December January February March April May June July Aug…" at bounding box center [404, 71] width 104 height 14
select select "1"
click at [352, 64] on select "Select October November December January February March April May June July Aug…" at bounding box center [404, 71] width 104 height 14
click at [371, 103] on strong "Ages" at bounding box center [373, 107] width 16 height 8
click at [374, 109] on strong "Ages" at bounding box center [373, 107] width 16 height 8
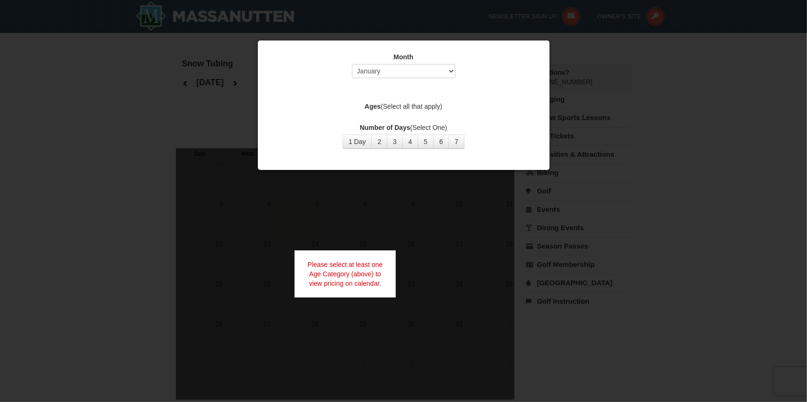
click at [410, 106] on label "Ages (Select all that apply)" at bounding box center [404, 106] width 268 height 9
click at [411, 106] on label "Ages (Select all that apply)" at bounding box center [404, 106] width 268 height 9
click at [361, 138] on button "1 Day" at bounding box center [358, 142] width 30 height 14
click at [391, 98] on div "Month Select October November December January February March April May June Ju…" at bounding box center [404, 100] width 282 height 111
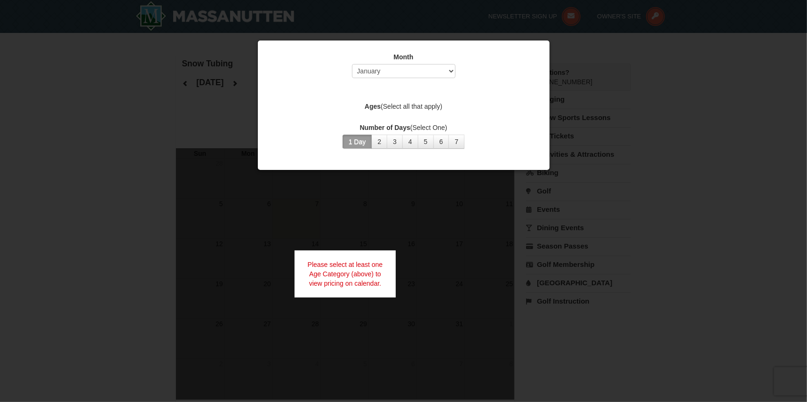
click at [392, 103] on label "Ages (Select all that apply)" at bounding box center [404, 106] width 268 height 9
drag, startPoint x: 618, startPoint y: 59, endPoint x: 573, endPoint y: 58, distance: 45.7
click at [599, 58] on div at bounding box center [403, 201] width 807 height 402
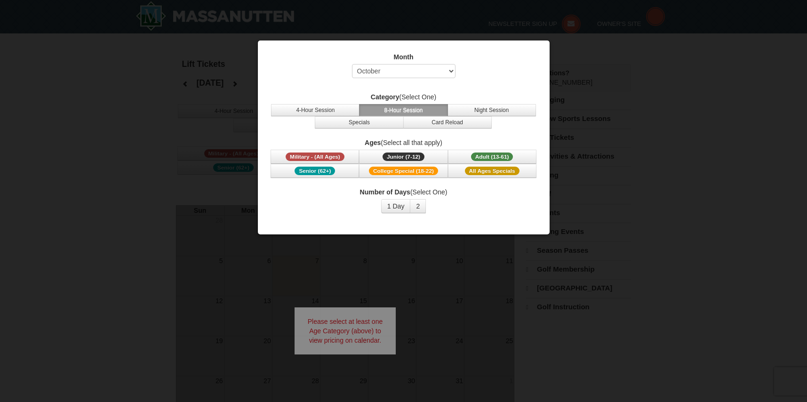
select select "10"
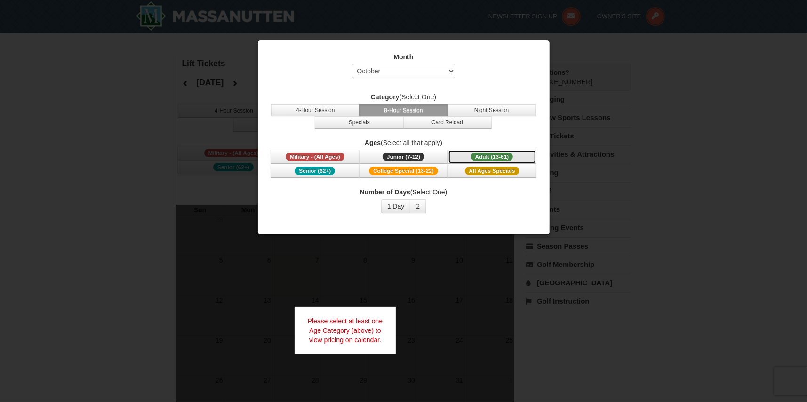
click at [496, 154] on span "Adult (13-61)" at bounding box center [492, 156] width 42 height 8
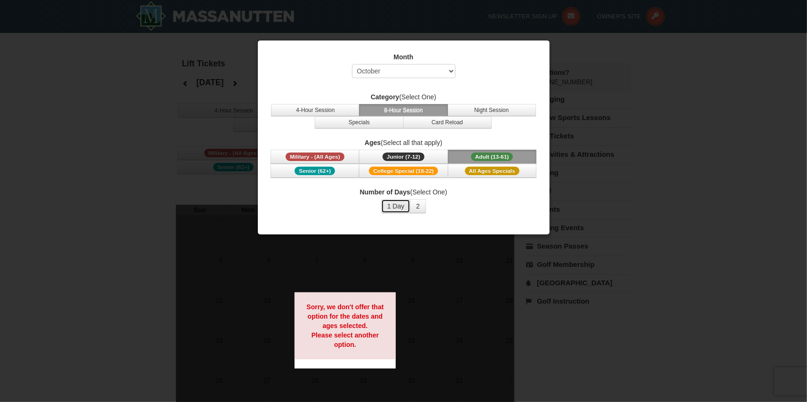
click at [390, 207] on button "1 Day" at bounding box center [396, 206] width 30 height 14
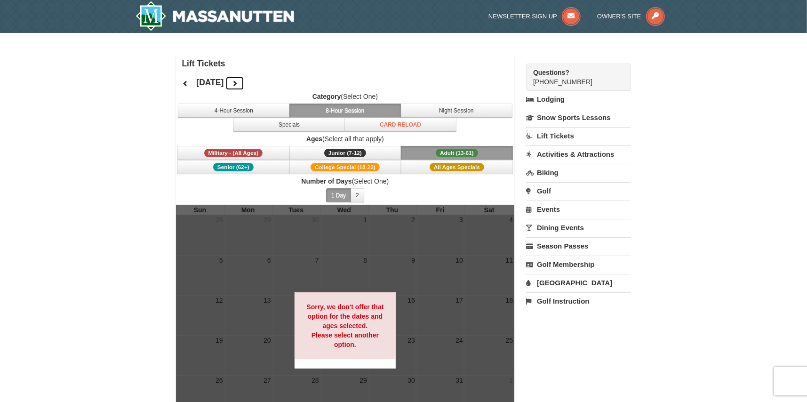
click at [238, 83] on icon at bounding box center [235, 83] width 7 height 7
click at [238, 81] on icon at bounding box center [235, 83] width 7 height 7
click at [244, 79] on button at bounding box center [234, 83] width 19 height 14
click at [403, 241] on div at bounding box center [345, 330] width 339 height 251
click at [342, 192] on button "1 Day" at bounding box center [338, 195] width 25 height 14
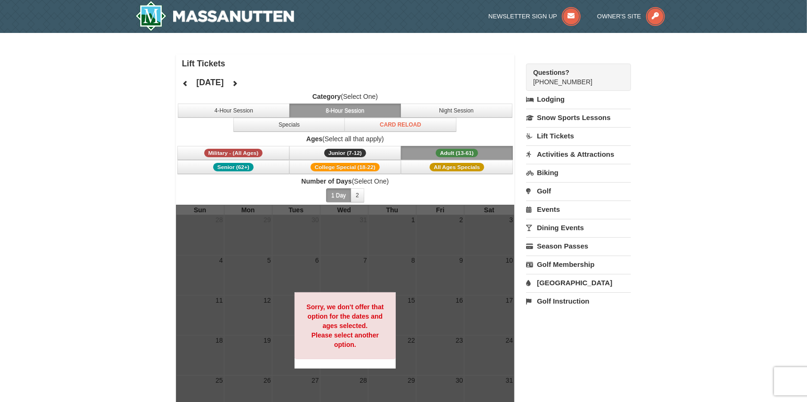
click at [561, 137] on link "Lift Tickets" at bounding box center [578, 135] width 105 height 17
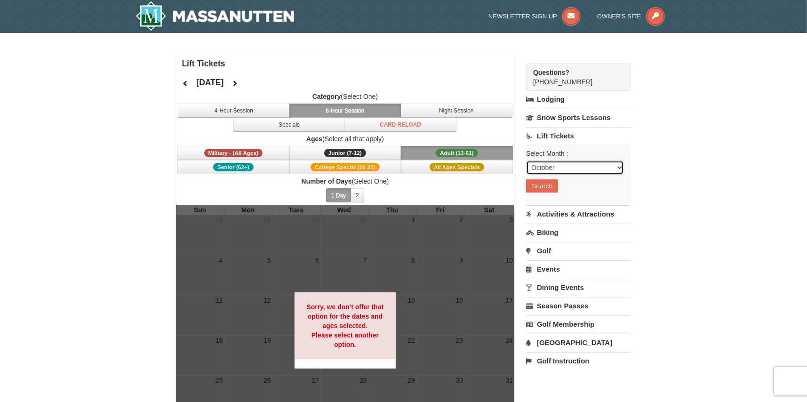
click at [614, 167] on select "October November December January February March April May June July August Sep…" at bounding box center [575, 167] width 98 height 14
select select "1"
click at [526, 160] on select "October November December January February March April May June July August Sep…" at bounding box center [575, 167] width 98 height 14
click at [546, 184] on button "Search" at bounding box center [542, 185] width 32 height 13
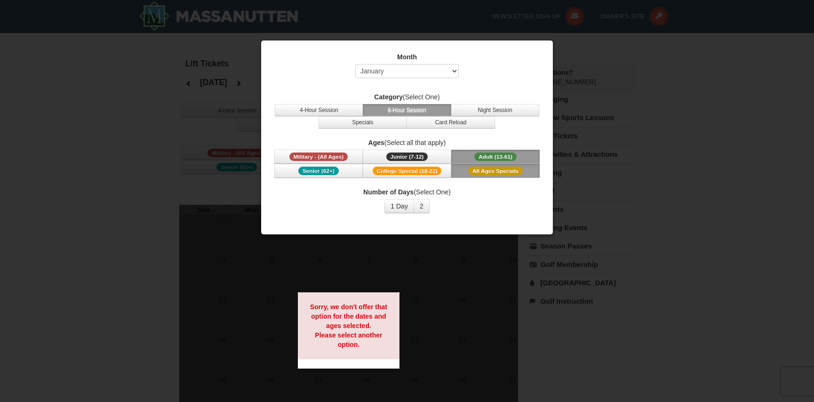
select select "1"
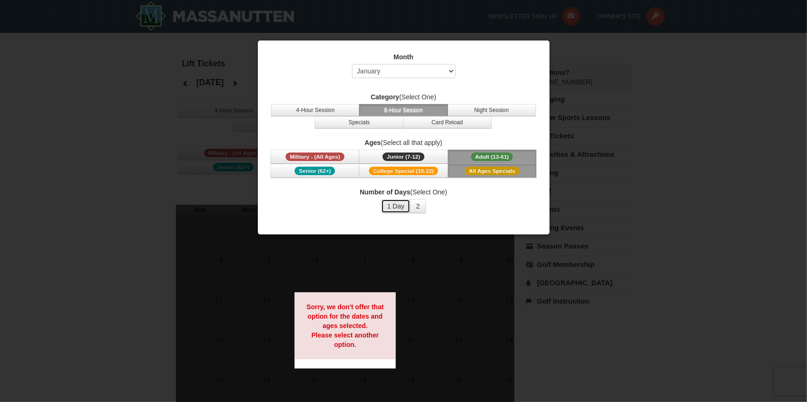
click at [396, 209] on button "1 Day" at bounding box center [396, 206] width 30 height 14
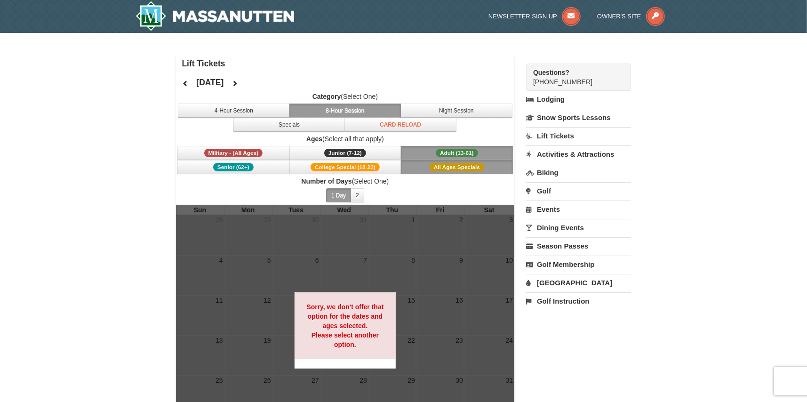
click at [355, 106] on button "8-Hour Session" at bounding box center [345, 111] width 112 height 14
click at [356, 194] on button "2" at bounding box center [358, 195] width 14 height 14
click at [446, 65] on h4 "Lift Tickets" at bounding box center [348, 63] width 333 height 9
